Goal: Transaction & Acquisition: Book appointment/travel/reservation

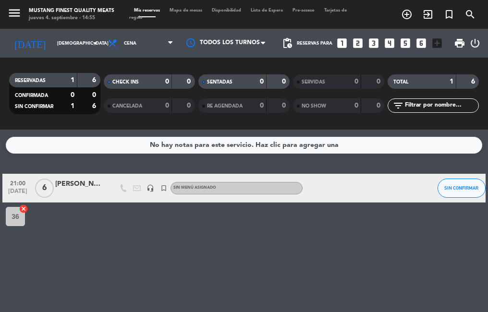
click at [179, 12] on span "Mapa de mesas" at bounding box center [186, 10] width 42 height 4
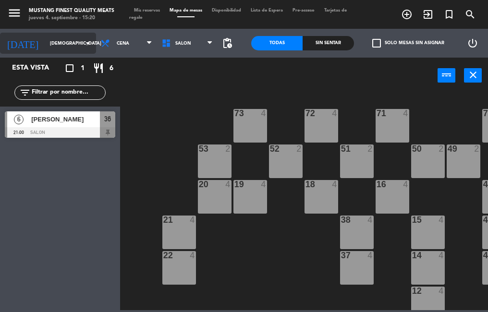
click at [57, 37] on input "[DEMOGRAPHIC_DATA] [DATE]" at bounding box center [76, 43] width 62 height 15
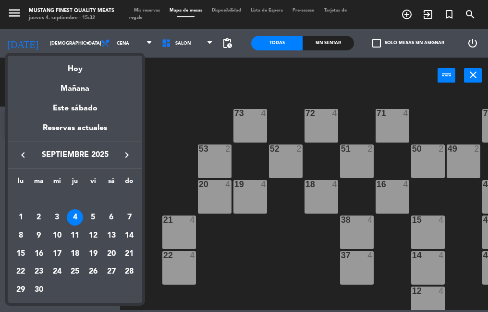
click at [262, 272] on div at bounding box center [244, 156] width 488 height 312
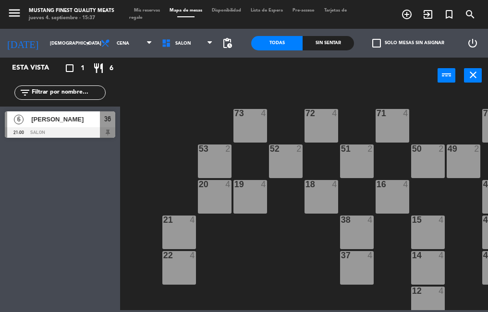
click at [447, 15] on icon "turned_in_not" at bounding box center [449, 15] width 12 height 12
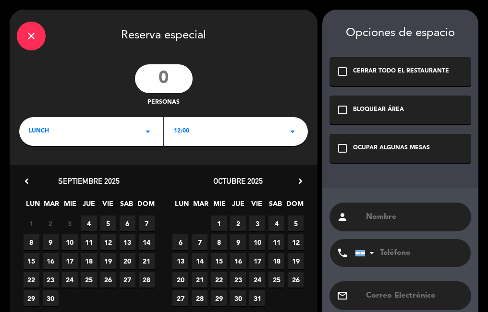
click at [110, 241] on span "12" at bounding box center [108, 242] width 16 height 16
click at [377, 222] on input "text" at bounding box center [414, 216] width 99 height 13
type input "Cumple [PERSON_NAME]"
click at [341, 145] on icon "check_box_outline_blank" at bounding box center [343, 149] width 12 height 12
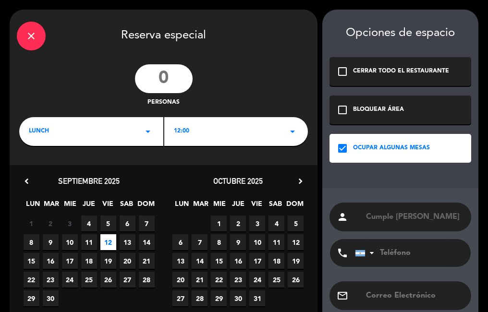
click at [174, 84] on input "number" at bounding box center [164, 78] width 58 height 29
type input "20"
click at [141, 134] on div "LUNCH arrow_drop_down" at bounding box center [91, 131] width 144 height 29
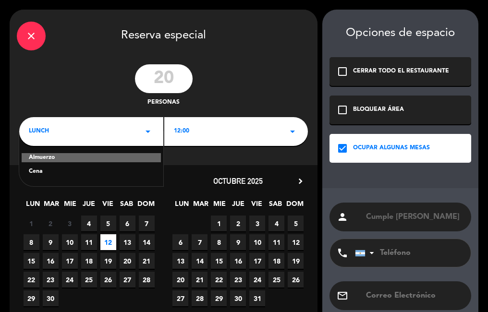
click at [107, 172] on div "Cena" at bounding box center [91, 172] width 125 height 10
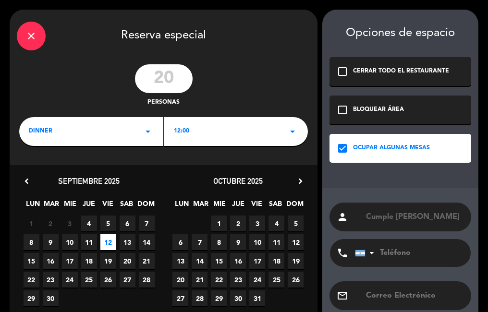
click at [224, 134] on div "12:00 arrow_drop_down" at bounding box center [236, 131] width 144 height 29
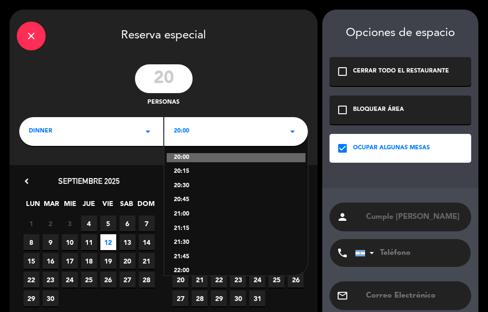
click at [199, 233] on div "21:15" at bounding box center [236, 229] width 125 height 10
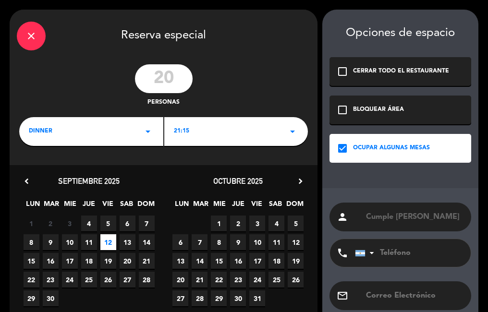
click at [180, 242] on span "6" at bounding box center [180, 242] width 16 height 16
click at [112, 244] on span "12" at bounding box center [108, 242] width 16 height 16
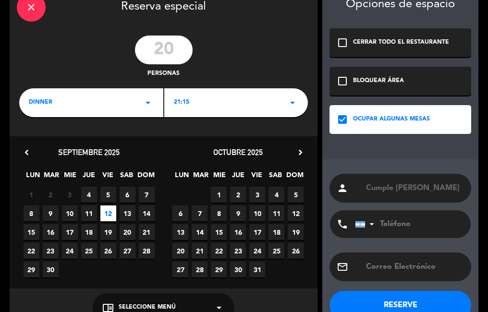
scroll to position [53, 0]
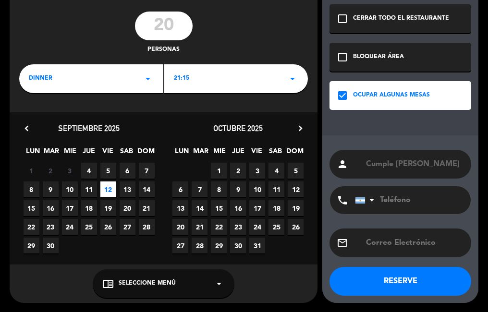
click at [416, 282] on button "RESERVE" at bounding box center [400, 281] width 142 height 29
